Goal: Find specific page/section: Find specific page/section

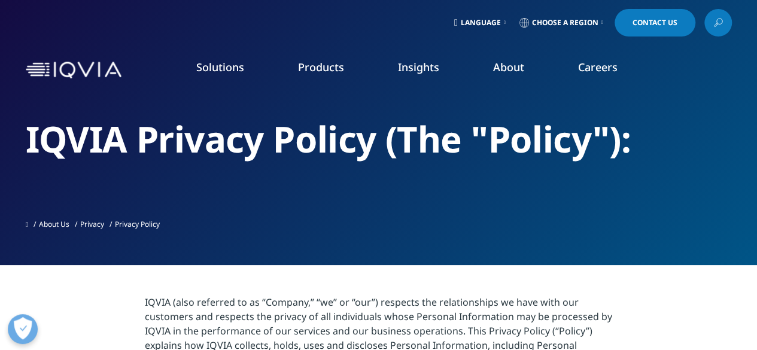
drag, startPoint x: 0, startPoint y: 0, endPoint x: 600, endPoint y: 66, distance: 603.8
click at [600, 66] on link "Careers" at bounding box center [597, 67] width 39 height 14
click at [597, 69] on link "Careers" at bounding box center [597, 67] width 39 height 14
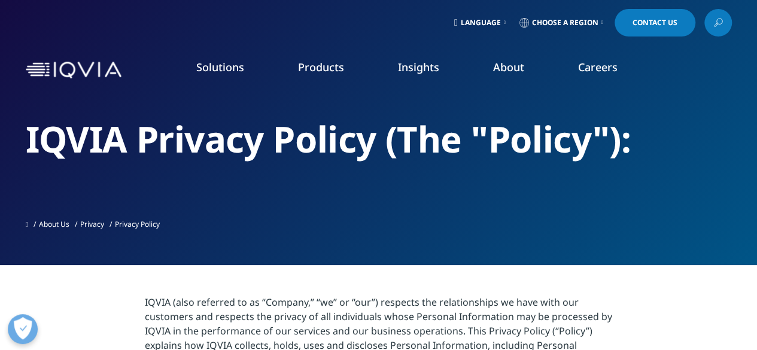
click at [597, 69] on link "Careers" at bounding box center [597, 67] width 39 height 14
click at [598, 72] on link "Careers" at bounding box center [597, 67] width 39 height 14
click at [594, 67] on link "Careers" at bounding box center [597, 67] width 39 height 14
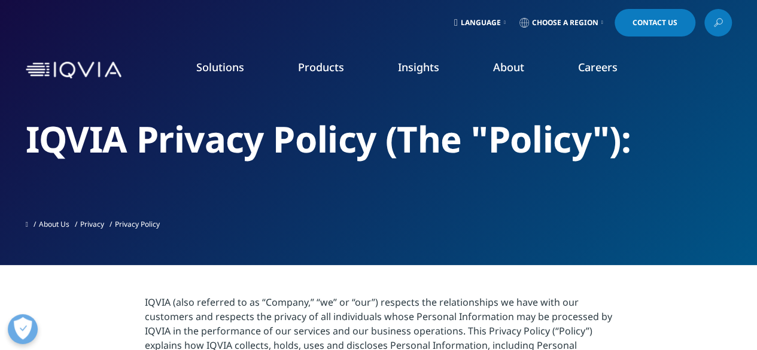
click at [594, 67] on link "Careers" at bounding box center [597, 67] width 39 height 14
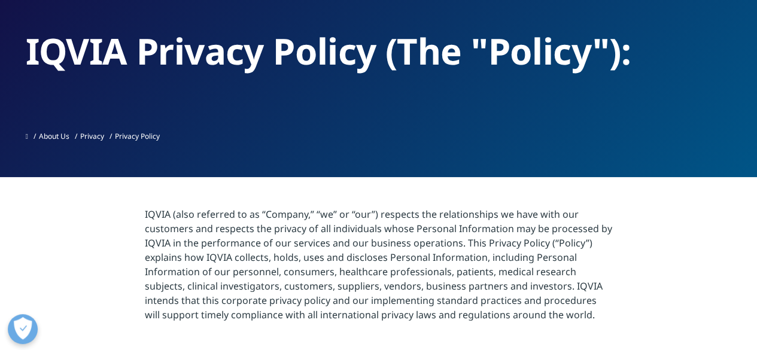
scroll to position [89, 0]
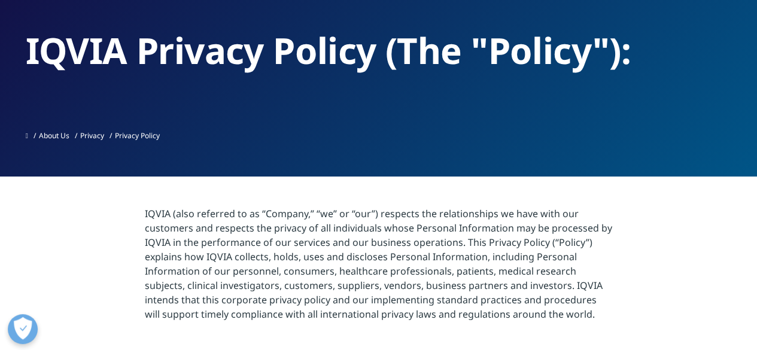
click at [610, 264] on link "VIEW ROLES" at bounding box center [657, 269] width 130 height 10
